Goal: Task Accomplishment & Management: Use online tool/utility

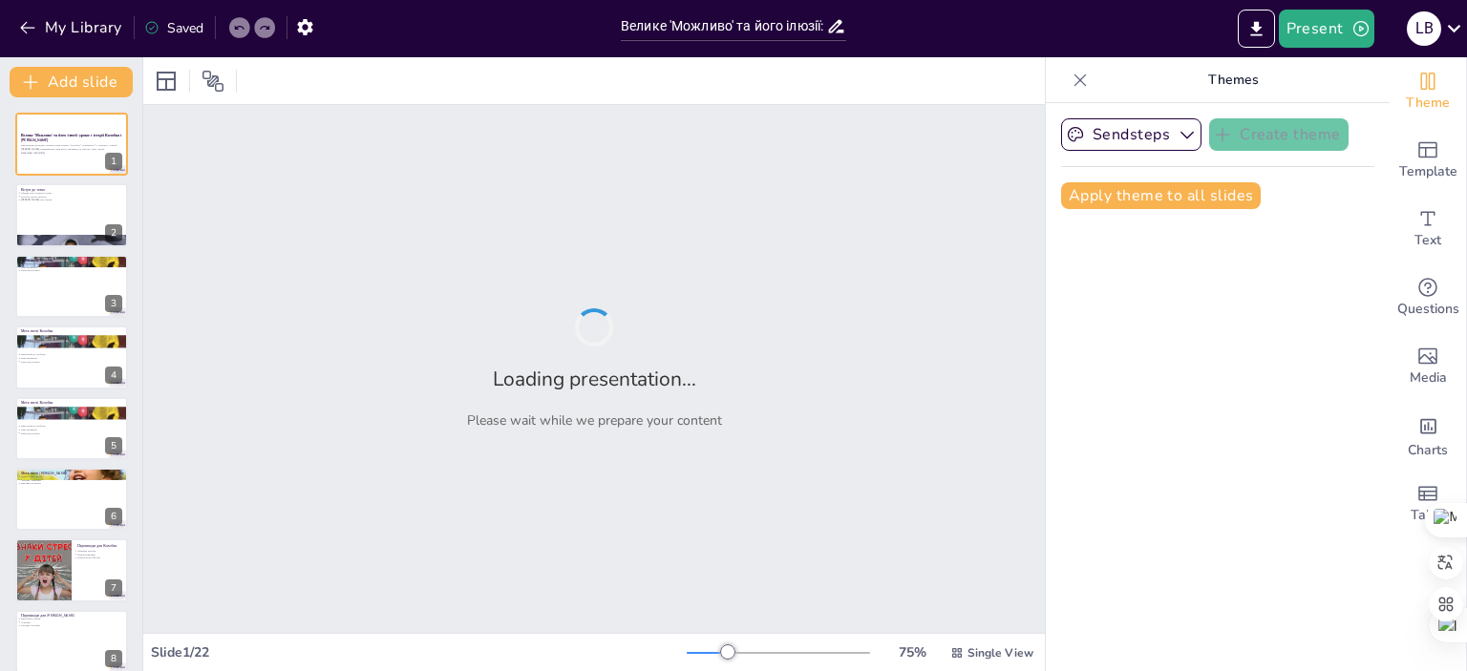
type input "Велике 'Можливо' та його ілюзії: уроки з історії Колобка і [PERSON_NAME]"
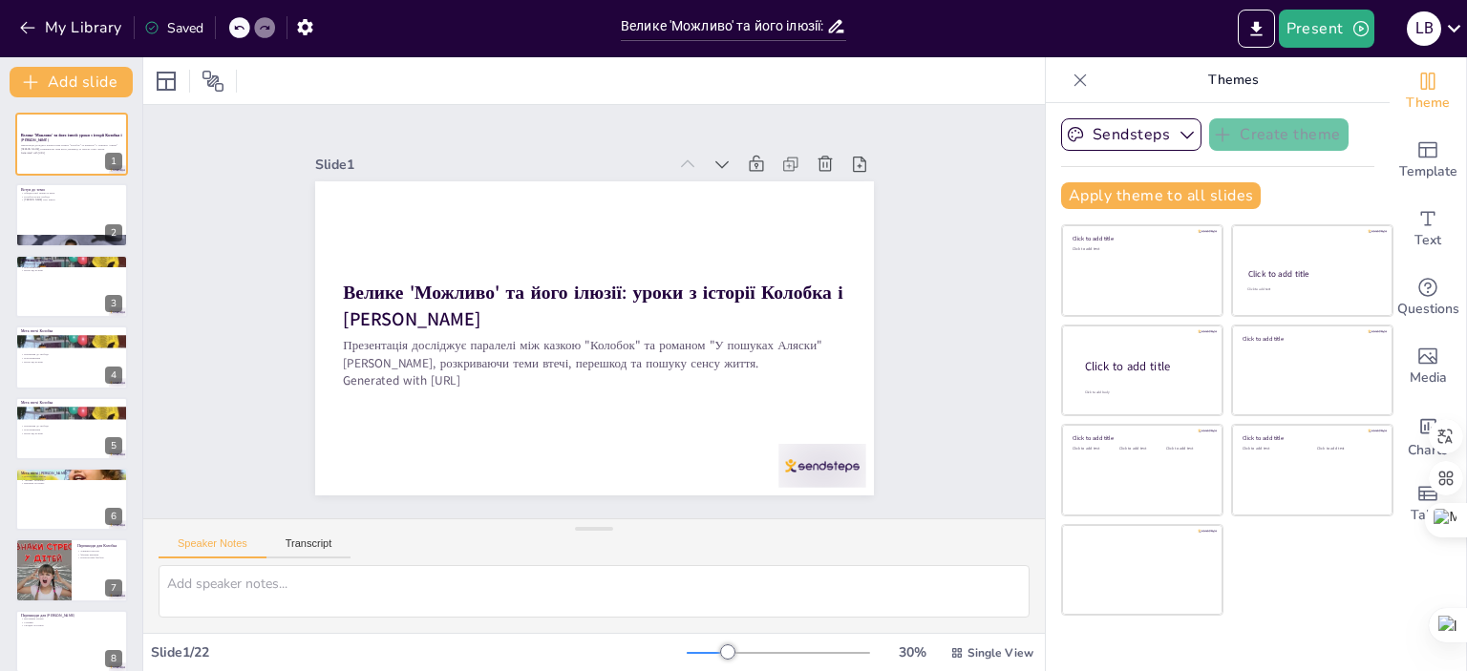
checkbox input "true"
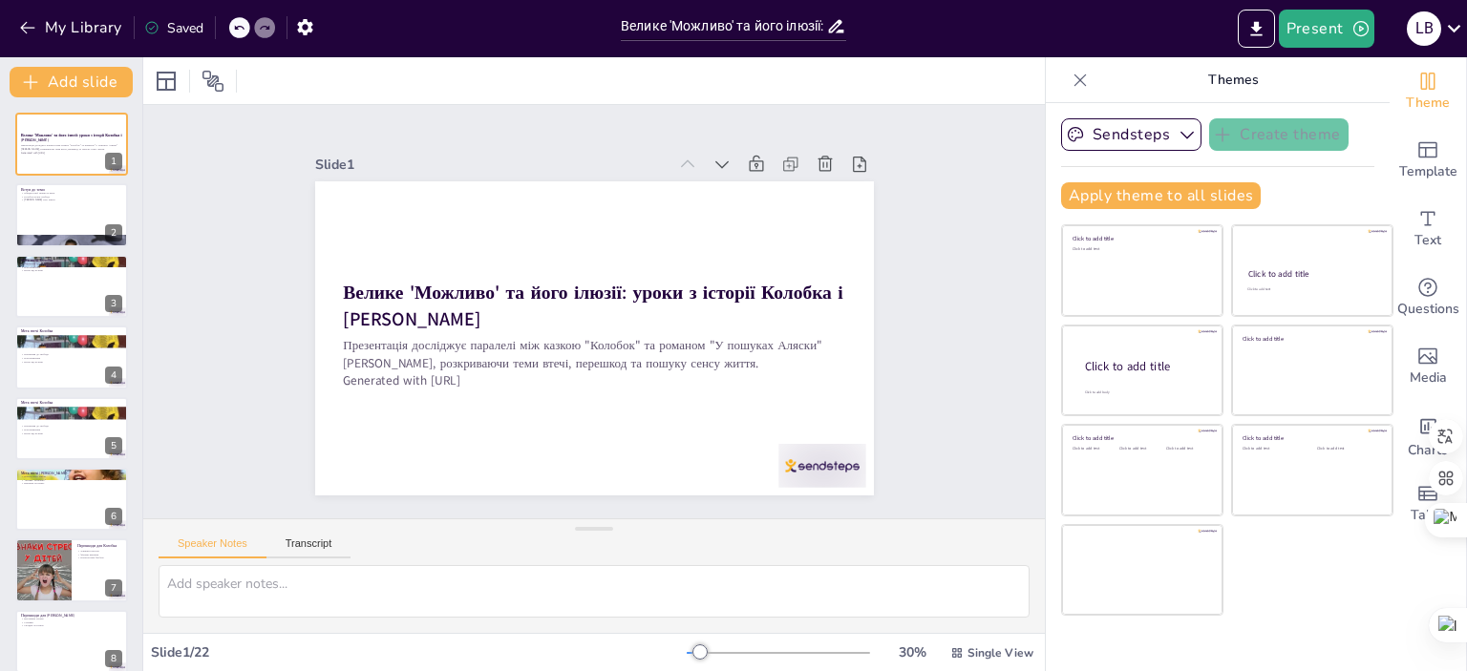
checkbox input "true"
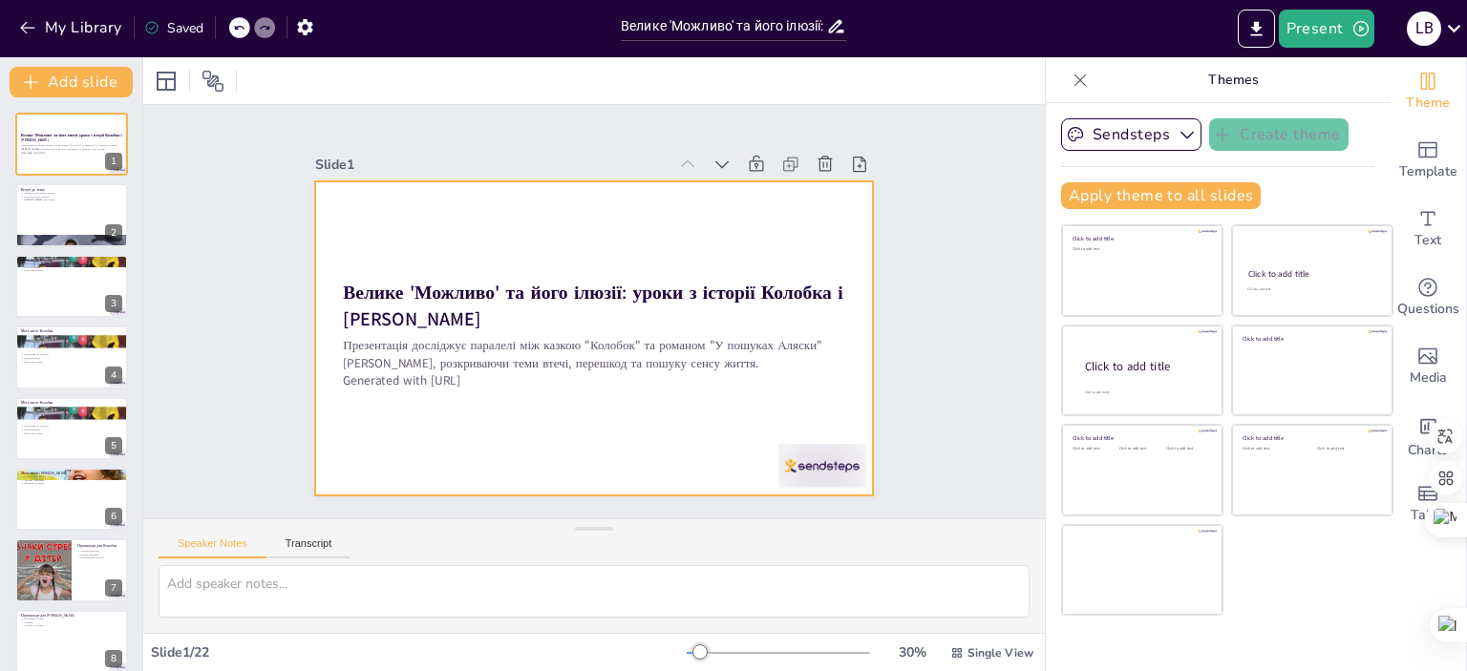
checkbox input "true"
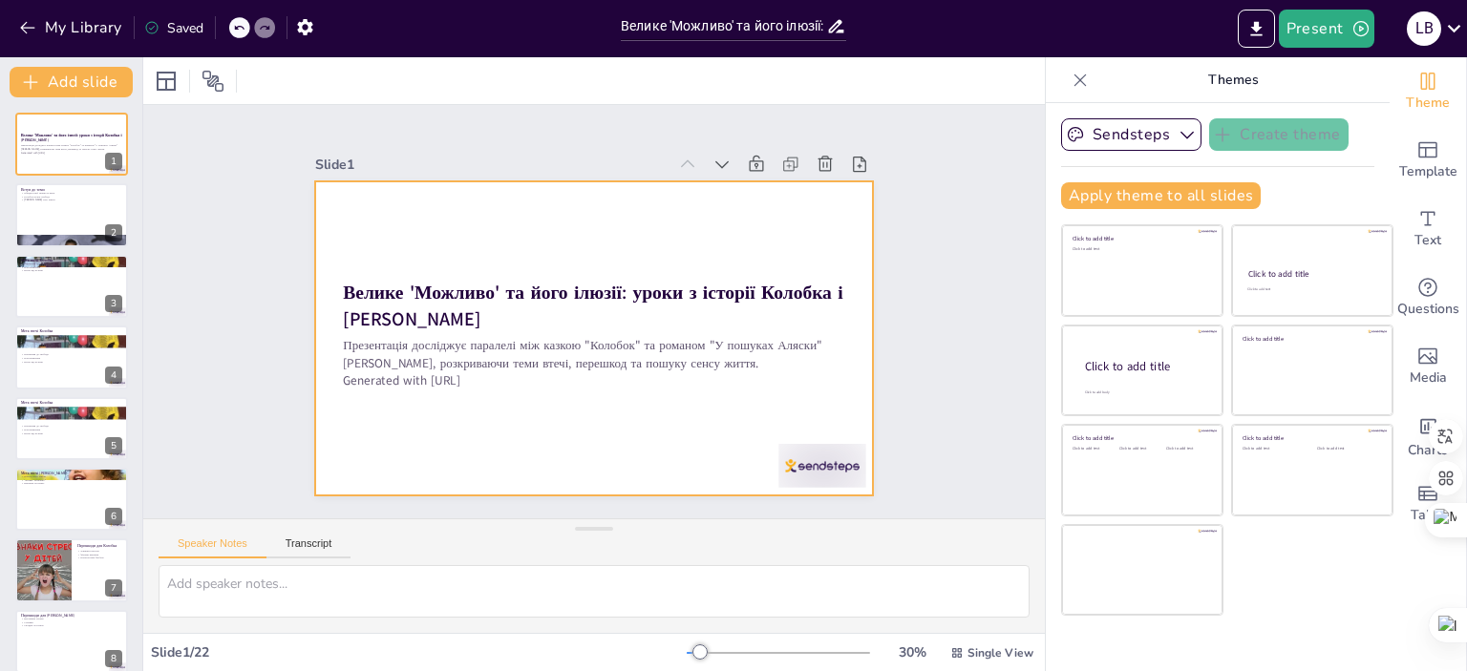
checkbox input "true"
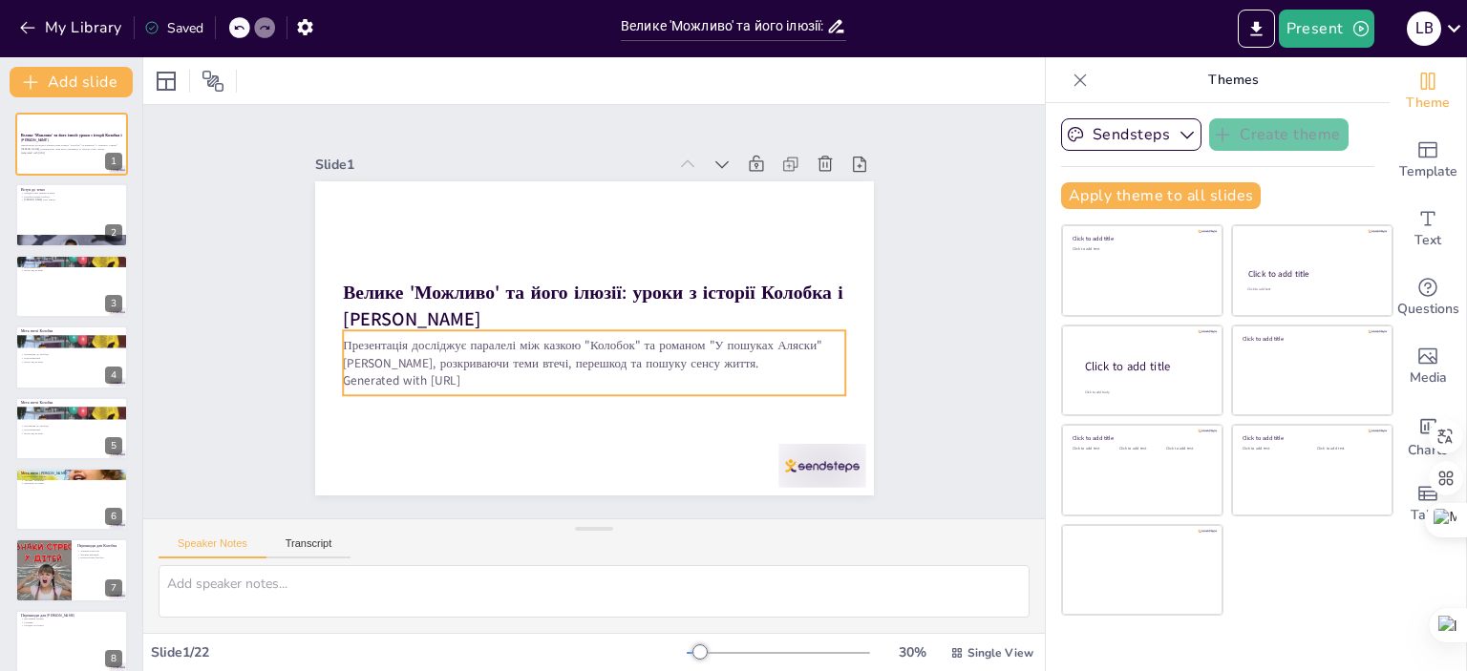
checkbox input "true"
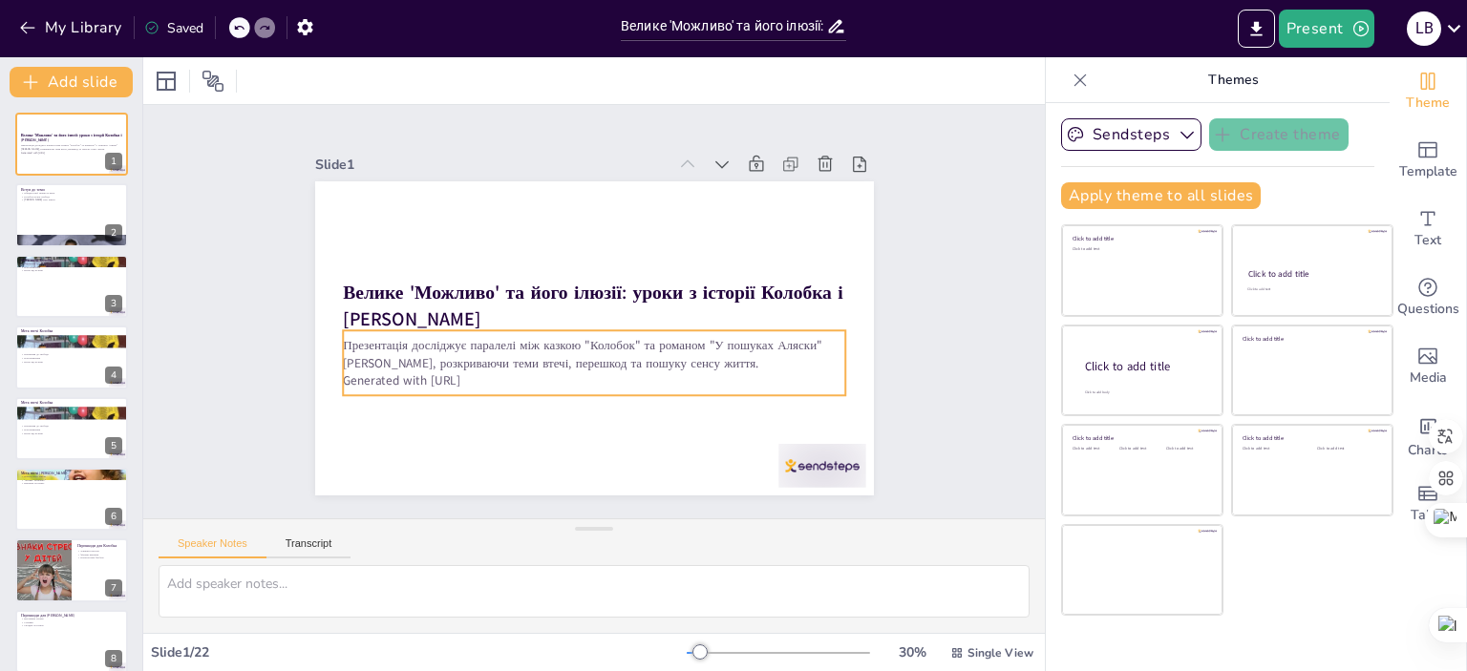
checkbox input "true"
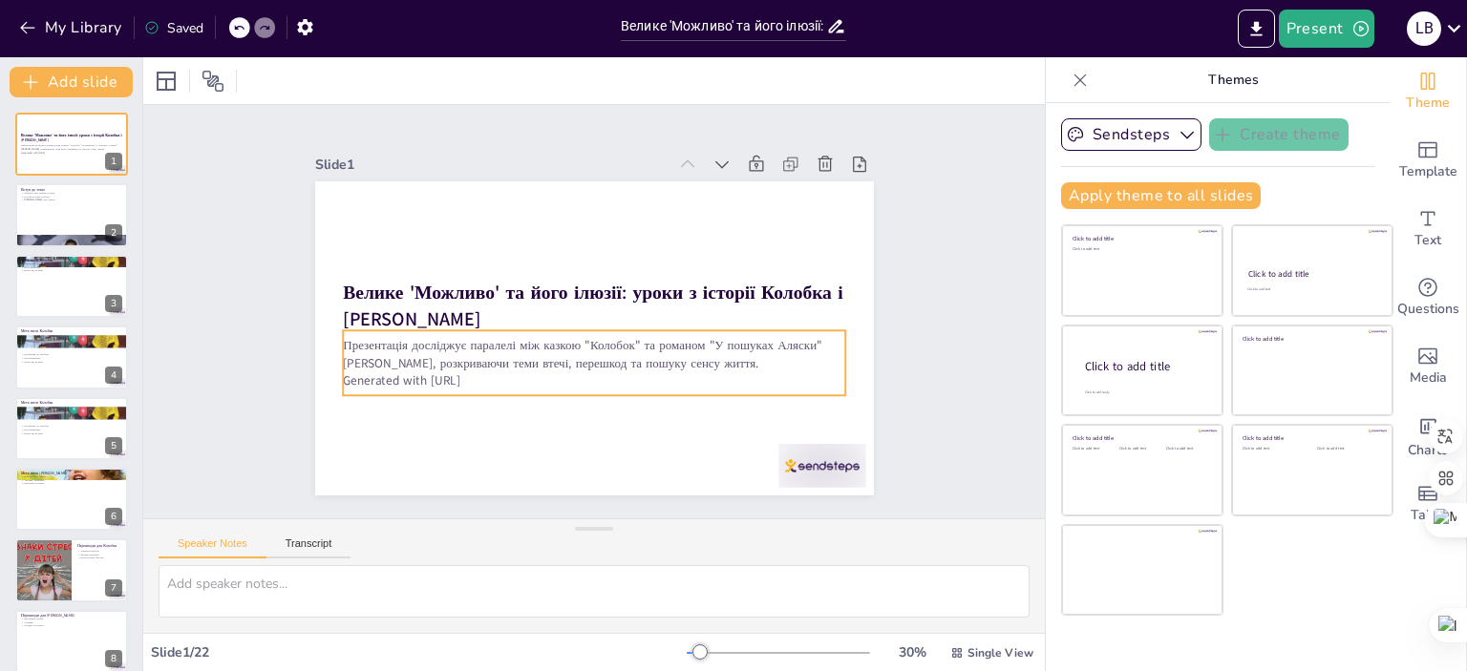
checkbox input "true"
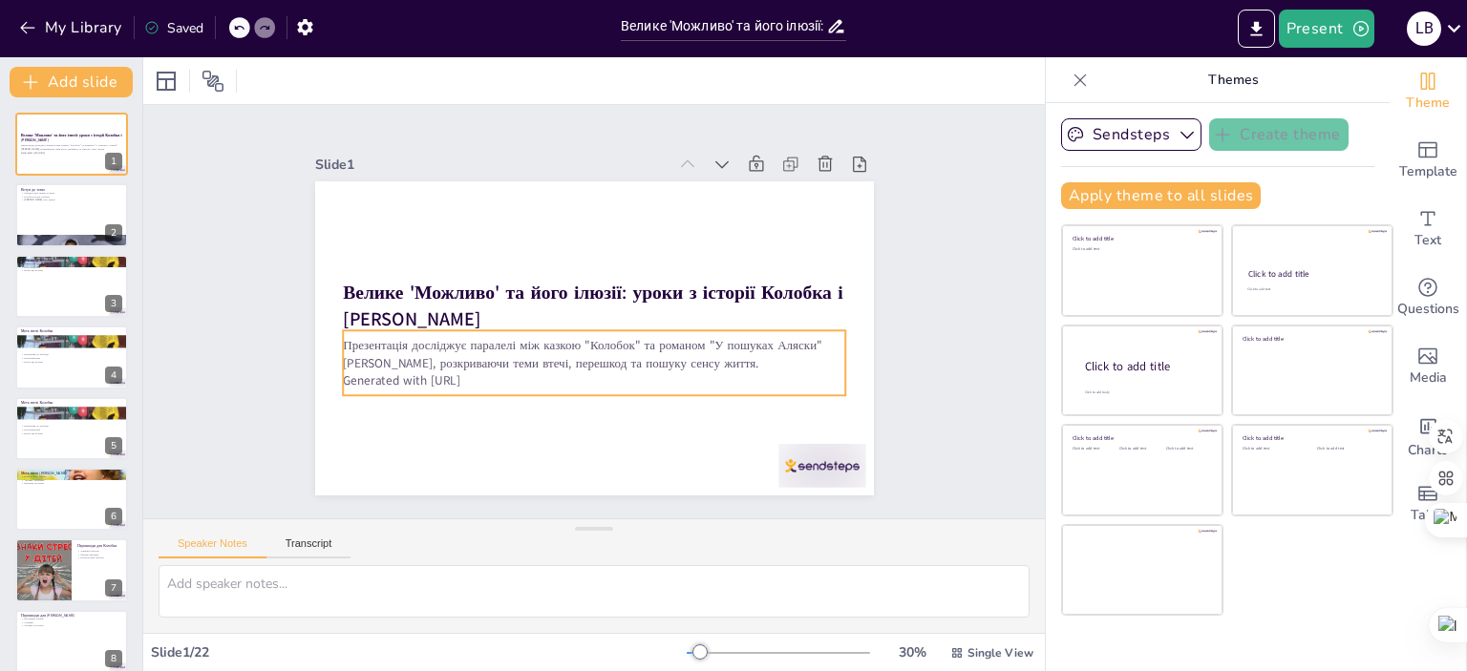
checkbox input "true"
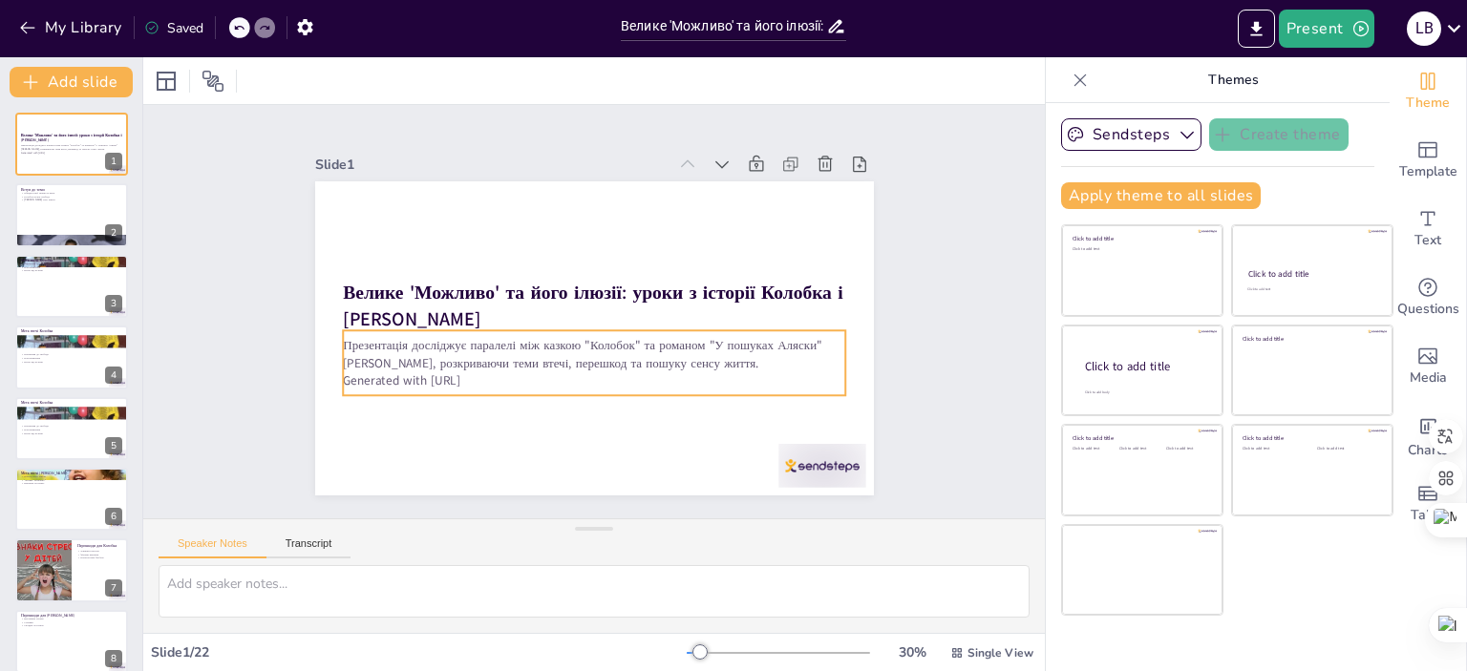
checkbox input "true"
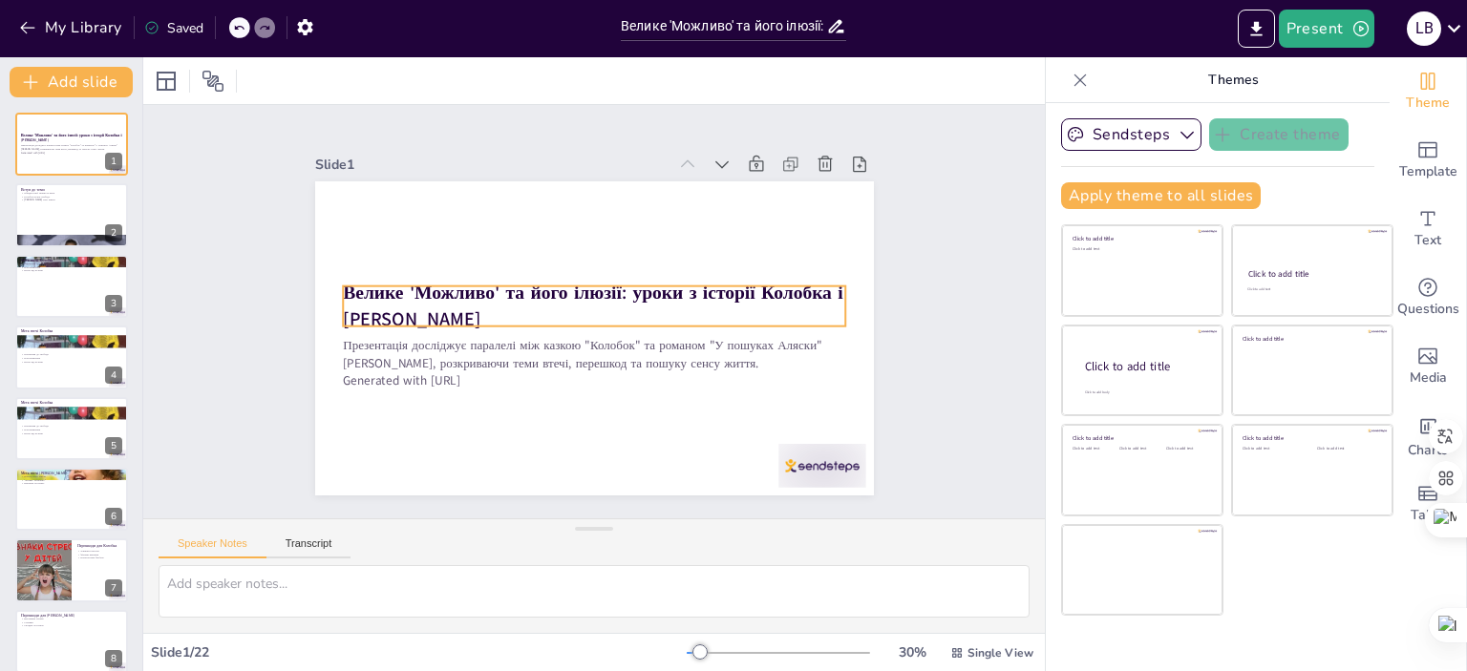
checkbox input "true"
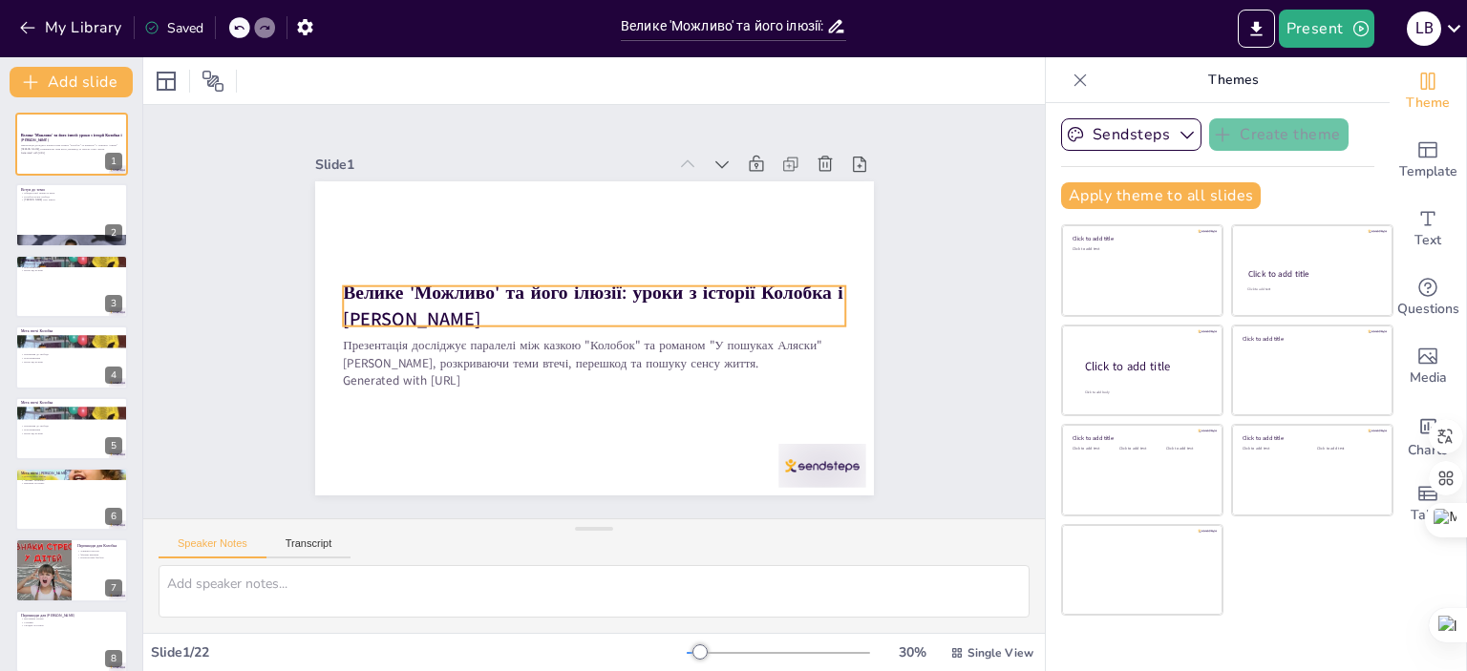
checkbox input "true"
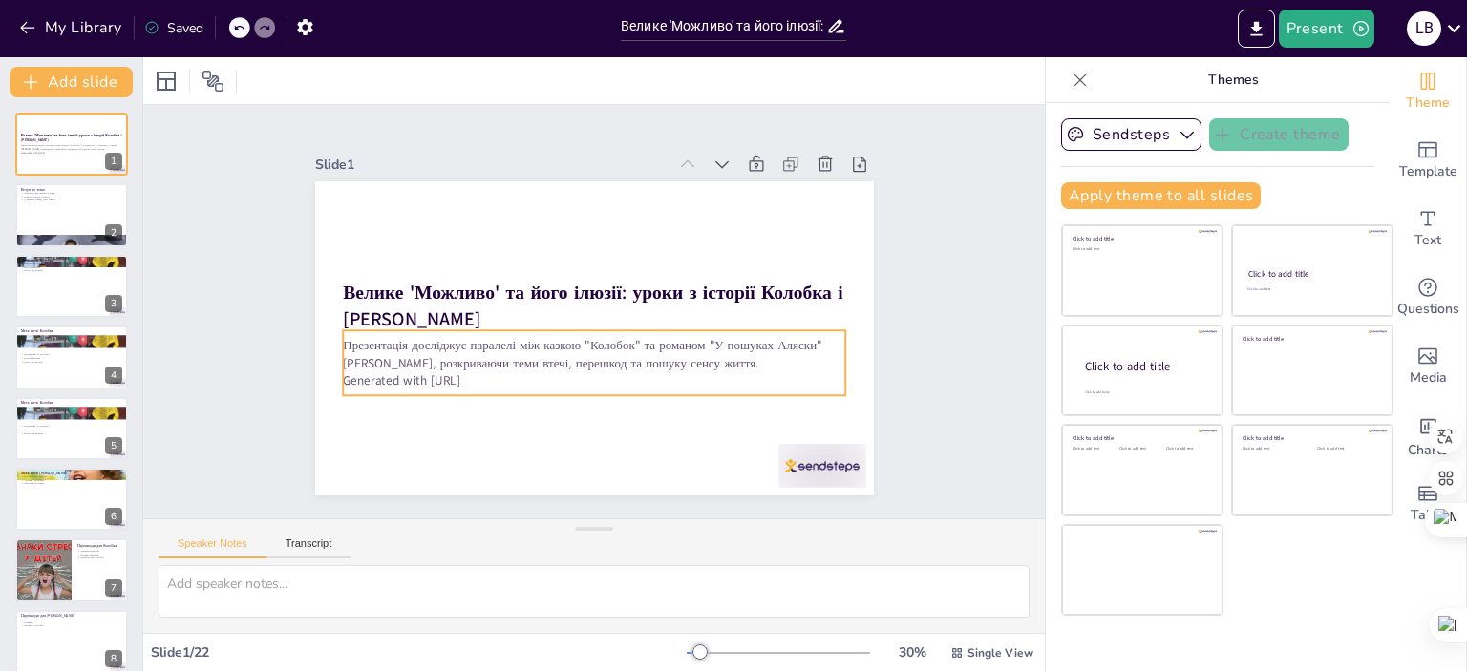
checkbox input "true"
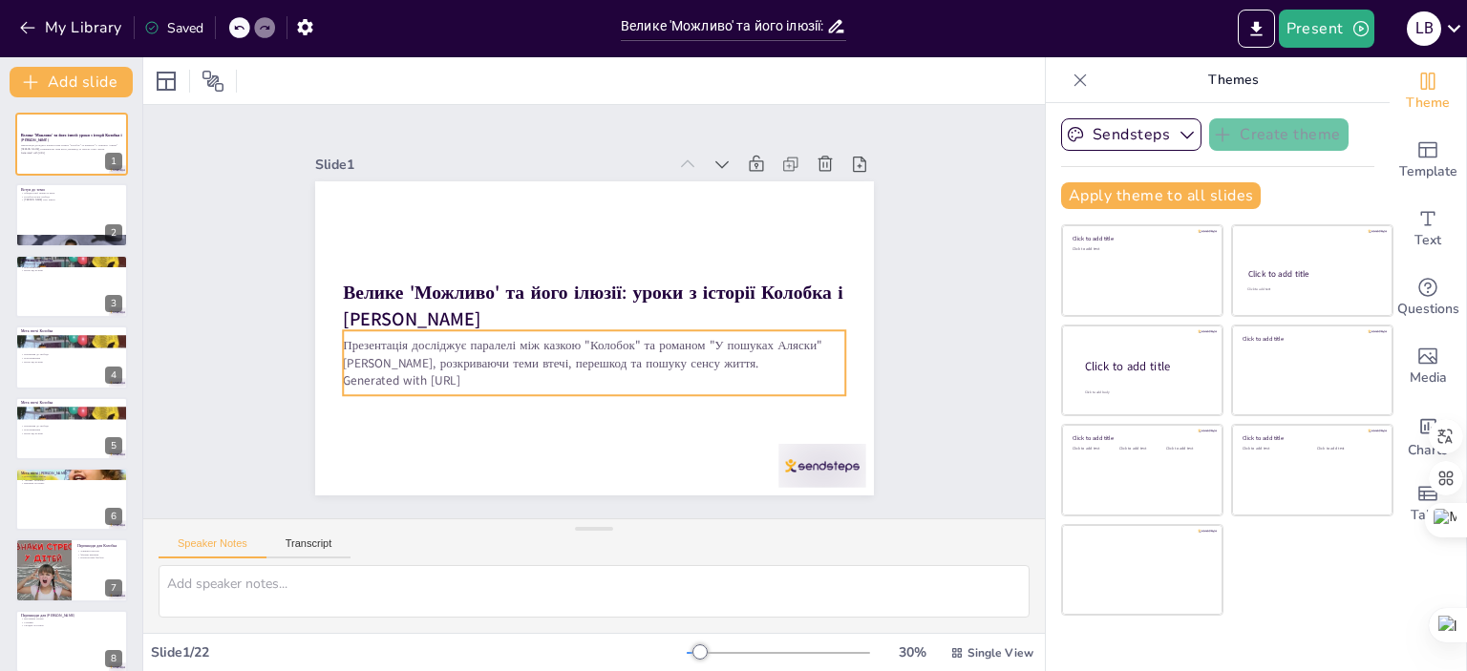
checkbox input "true"
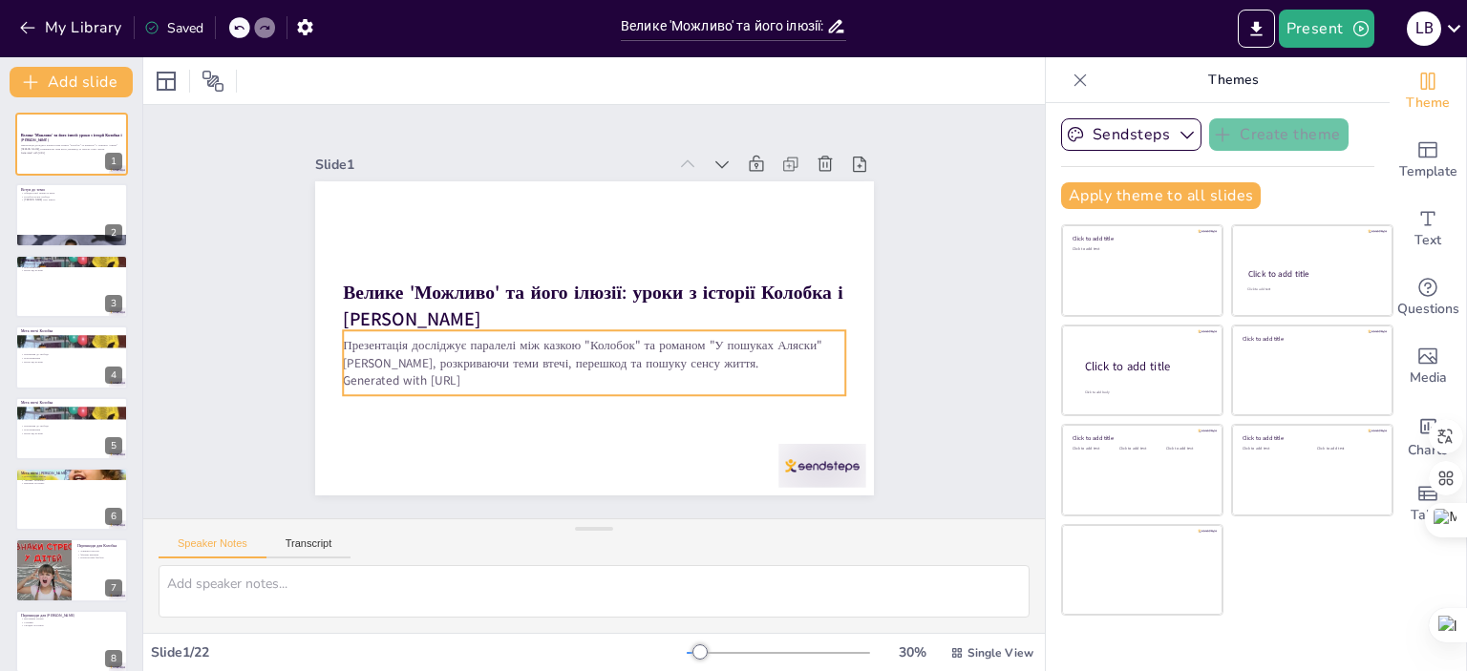
checkbox input "true"
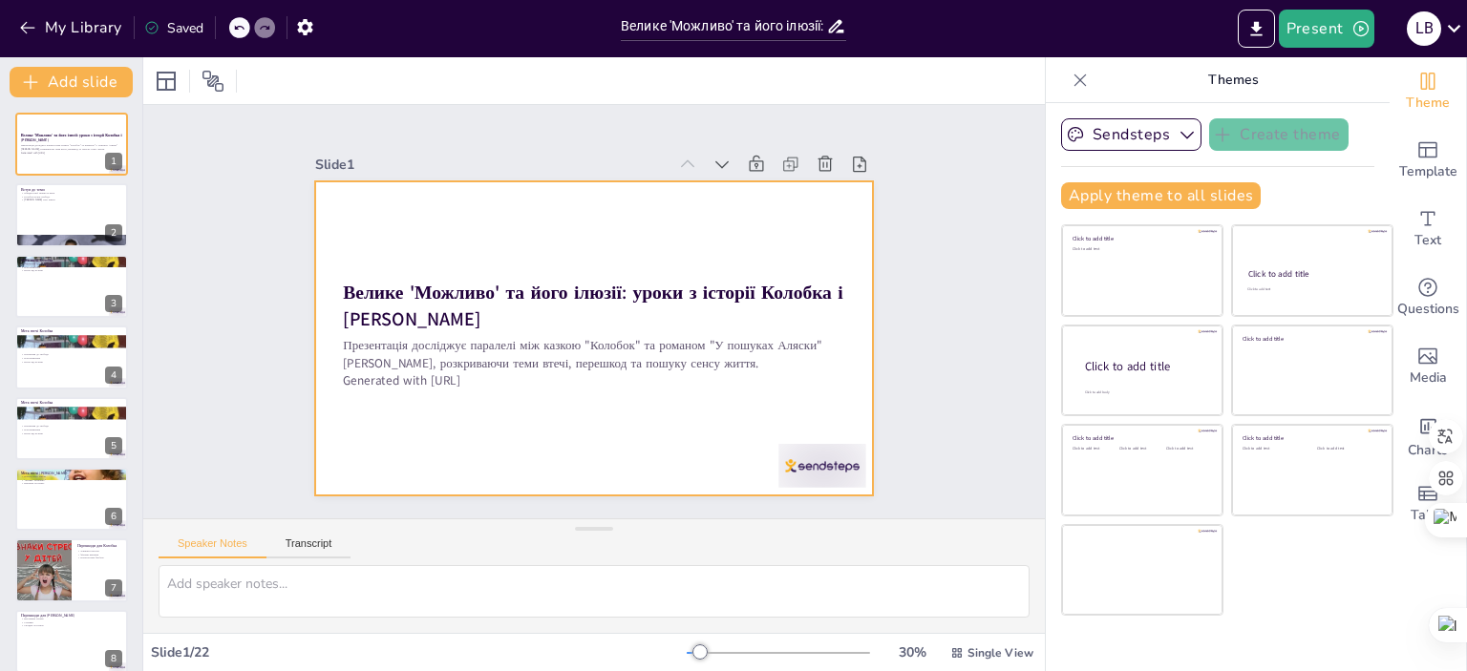
checkbox input "true"
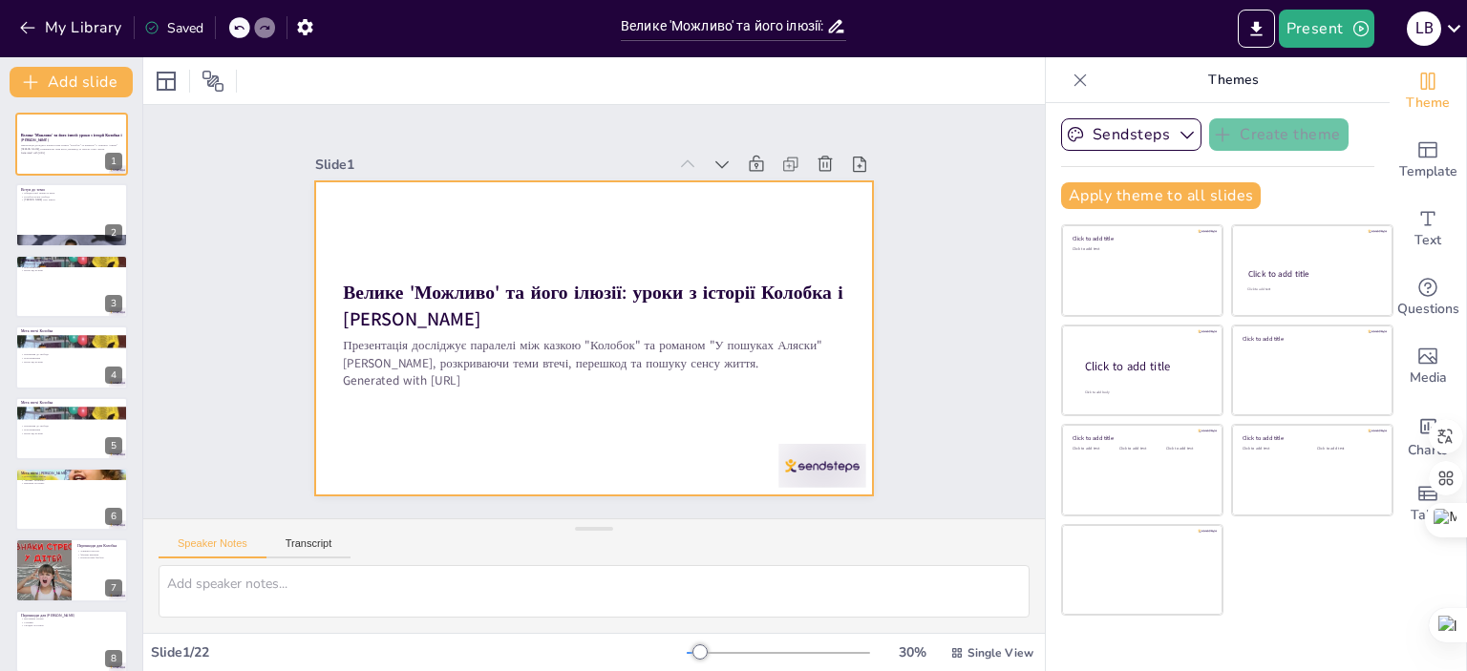
checkbox input "true"
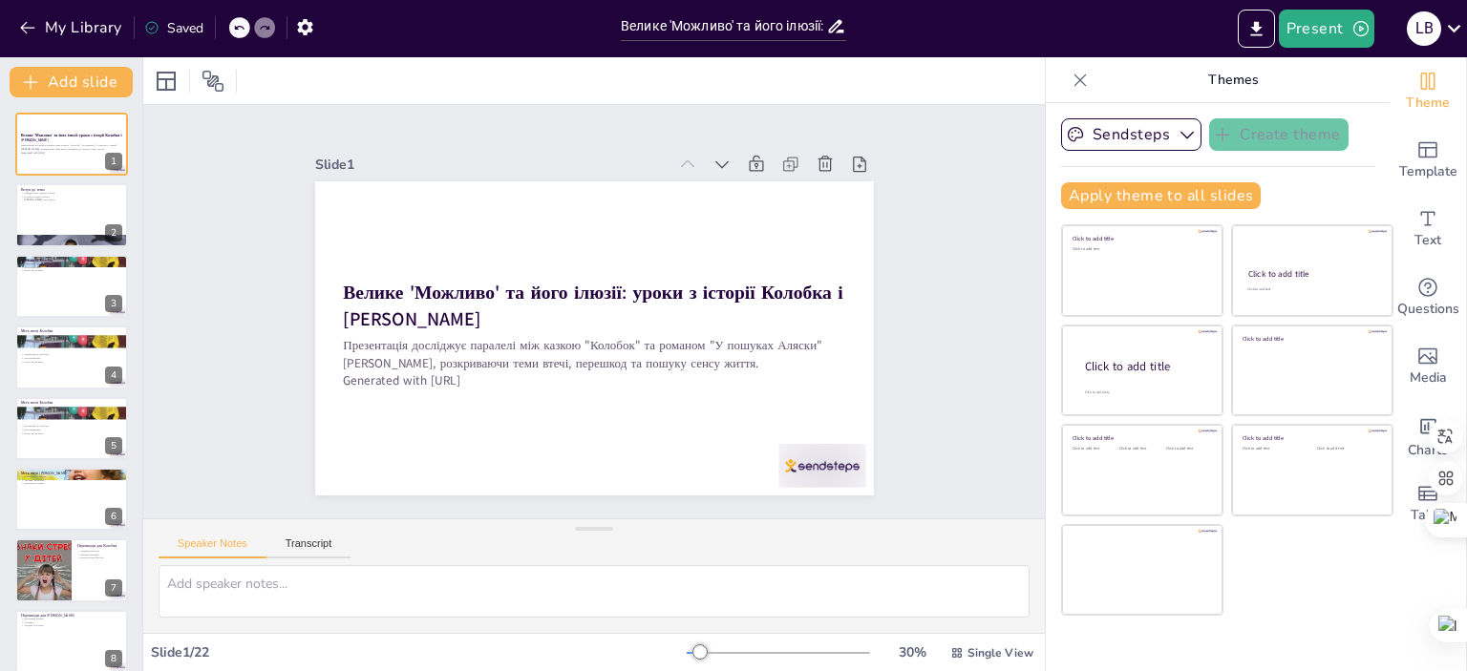
checkbox input "true"
